Goal: Register for event/course

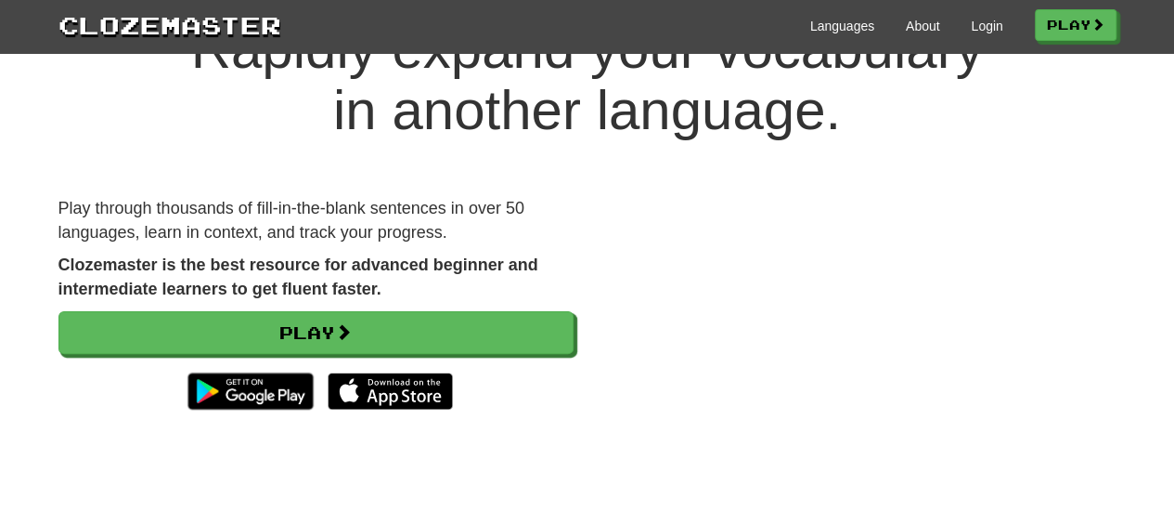
scroll to position [186, 0]
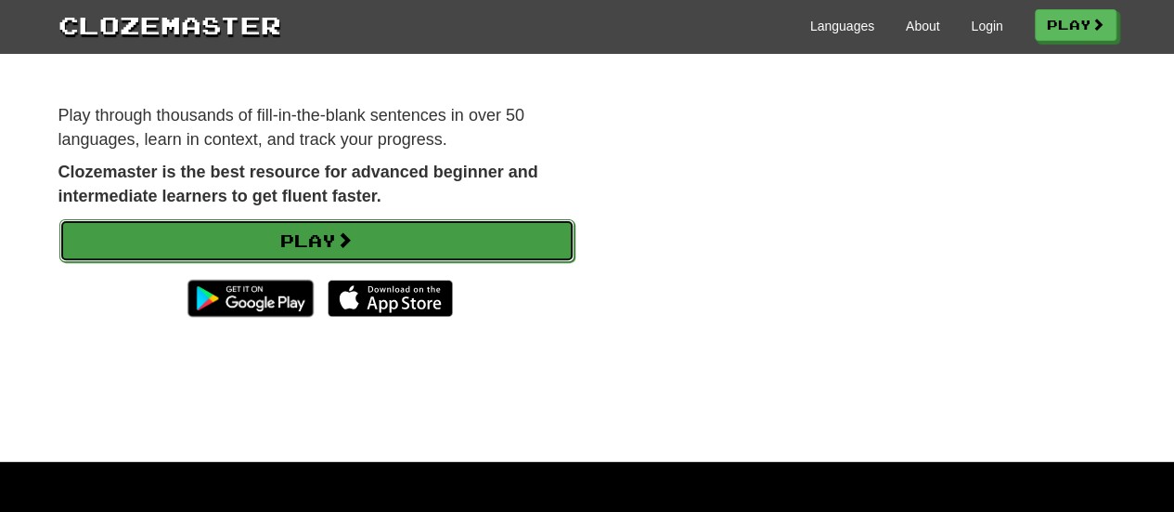
click at [341, 234] on link "Play" at bounding box center [316, 240] width 515 height 43
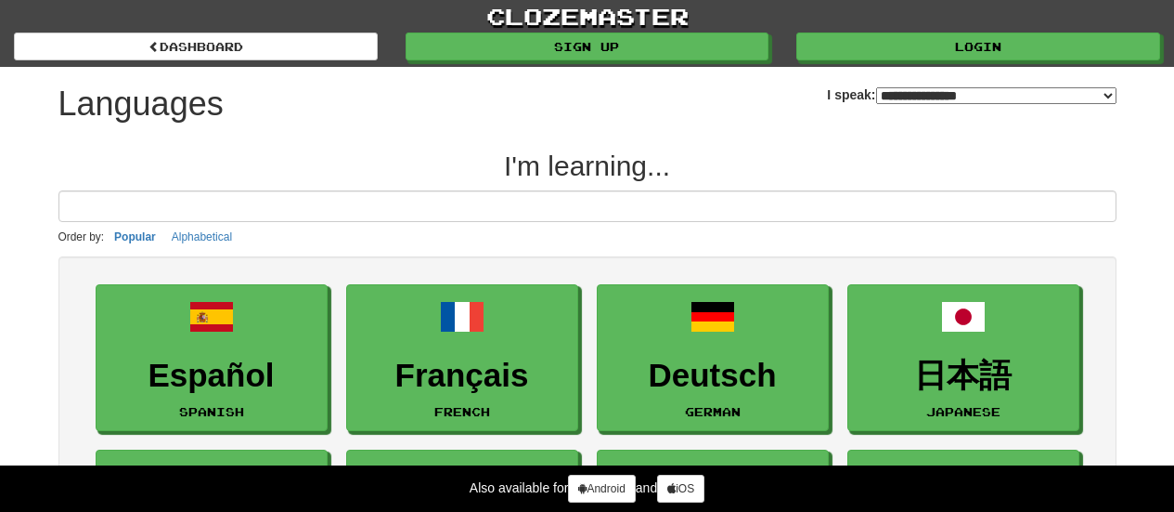
select select "*******"
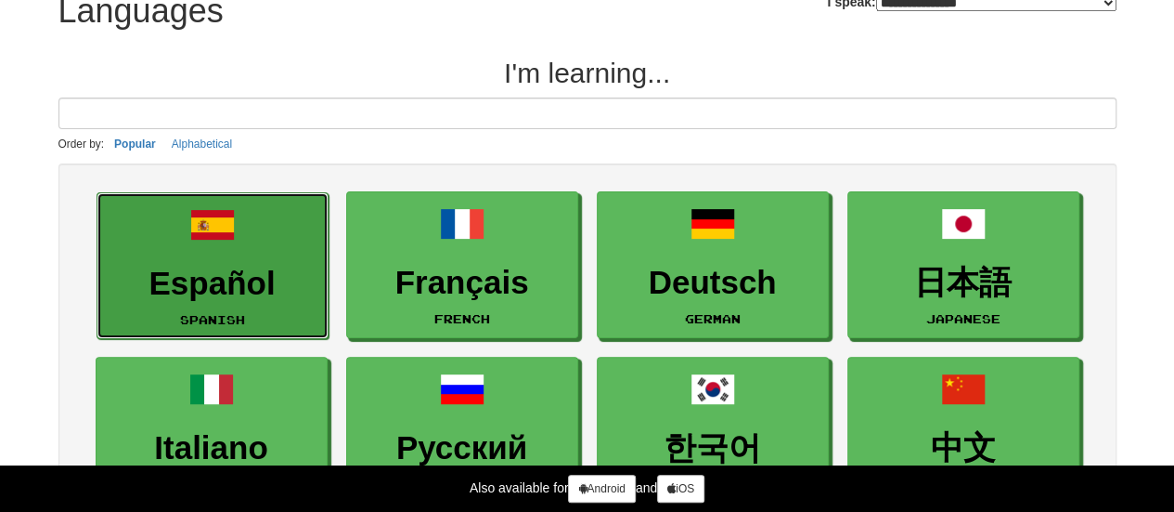
click at [196, 251] on link "Español Spanish" at bounding box center [213, 266] width 232 height 148
